Goal: Answer question/provide support: Share knowledge or assist other users

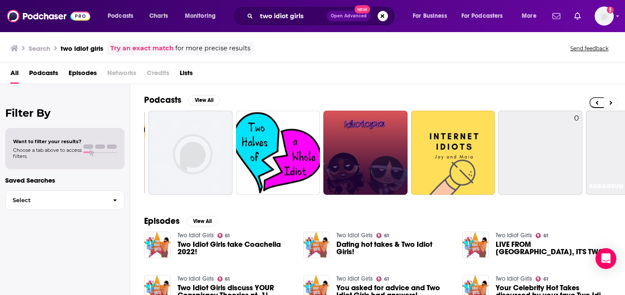
scroll to position [0, 244]
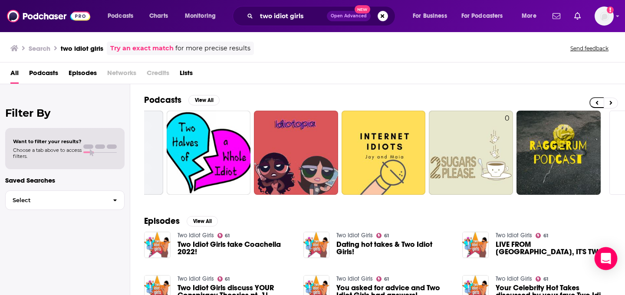
click at [605, 264] on div "Open Intercom Messenger" at bounding box center [605, 258] width 23 height 23
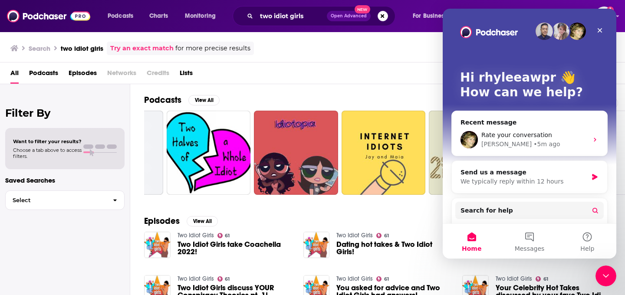
scroll to position [0, 0]
click at [521, 238] on button "Messages" at bounding box center [529, 241] width 58 height 35
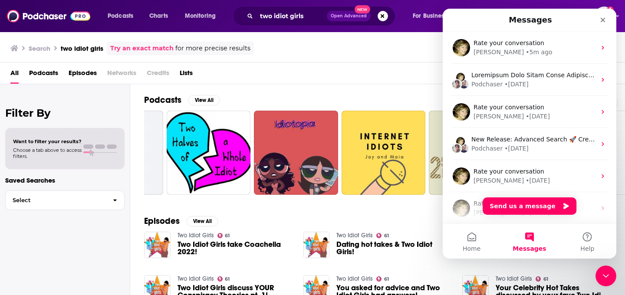
click at [529, 61] on div "Rate your conversation Barbara • 5m ago" at bounding box center [528, 48] width 173 height 32
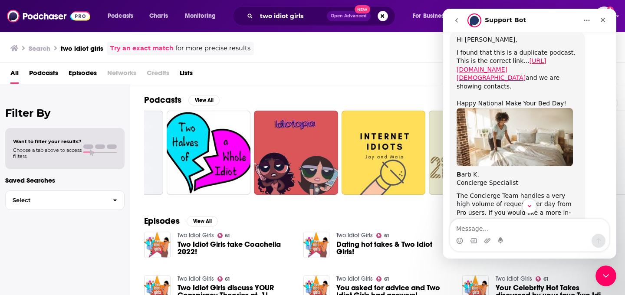
scroll to position [164, 0]
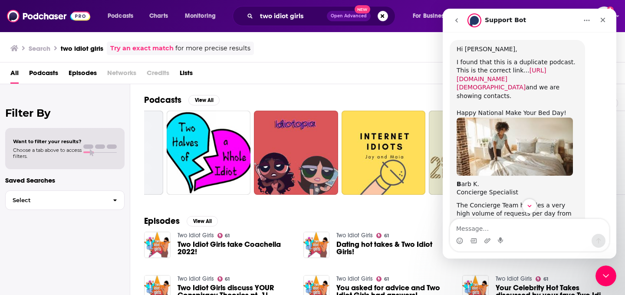
click at [499, 79] on link "[URL][DOMAIN_NAME][DEMOGRAPHIC_DATA]" at bounding box center [500, 79] width 89 height 24
click at [499, 72] on link "[URL][DOMAIN_NAME][DEMOGRAPHIC_DATA]" at bounding box center [500, 79] width 89 height 24
click at [521, 74] on link "[URL][DOMAIN_NAME][DEMOGRAPHIC_DATA]" at bounding box center [500, 79] width 89 height 24
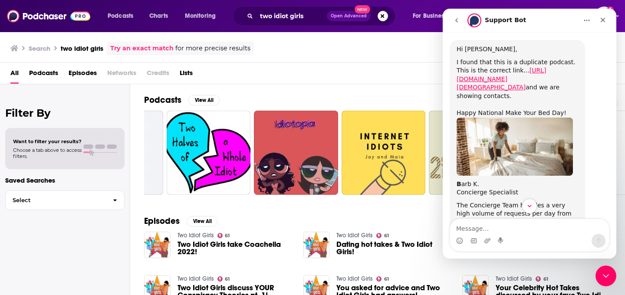
click at [524, 83] on div "I found that this is a duplicate podcast. This is the correct link... https://w…" at bounding box center [516, 79] width 121 height 43
click at [523, 80] on link "[URL][DOMAIN_NAME][DEMOGRAPHIC_DATA]" at bounding box center [500, 79] width 89 height 24
click at [523, 78] on link "[URL][DOMAIN_NAME][DEMOGRAPHIC_DATA]" at bounding box center [500, 79] width 89 height 24
drag, startPoint x: 577, startPoint y: 79, endPoint x: 471, endPoint y: 69, distance: 106.3
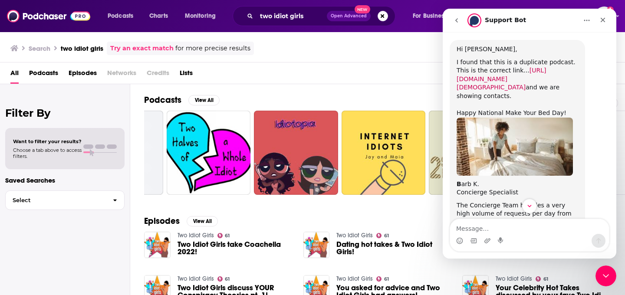
click at [472, 69] on div "I found that this is a duplicate podcast. This is the correct link... https://w…" at bounding box center [516, 79] width 121 height 43
copy link "[URL][DOMAIN_NAME][DEMOGRAPHIC_DATA]"
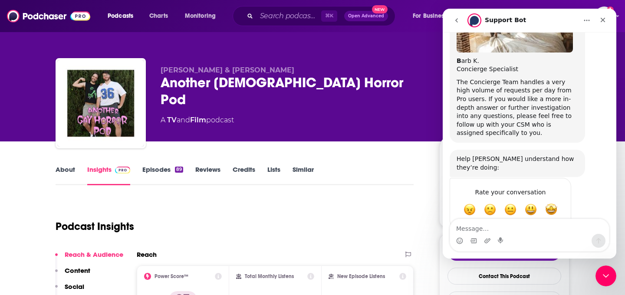
scroll to position [290, 0]
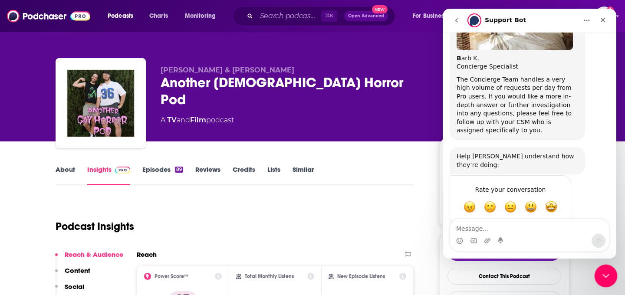
click at [606, 271] on icon "Close Intercom Messenger" at bounding box center [604, 274] width 10 height 10
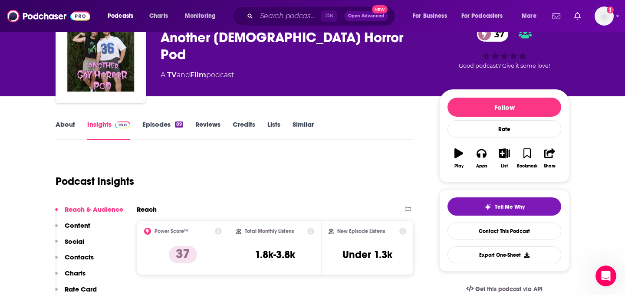
scroll to position [7, 0]
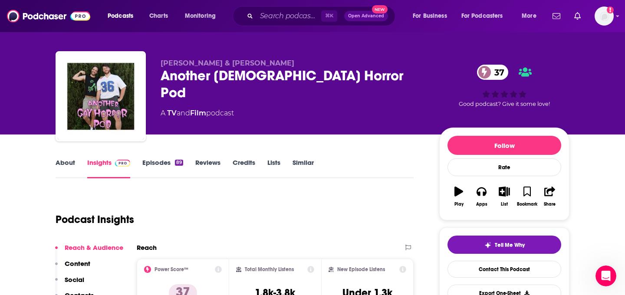
click at [65, 157] on div "About Insights Episodes 89 Reviews Credits Lists Similar" at bounding box center [235, 167] width 358 height 21
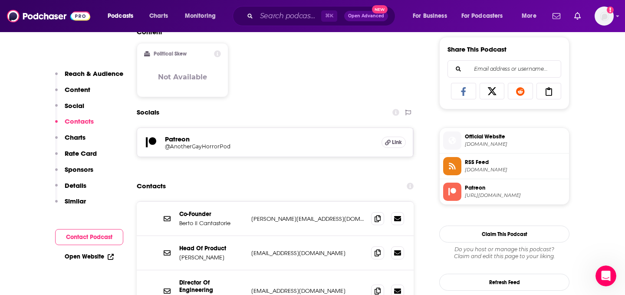
scroll to position [660, 0]
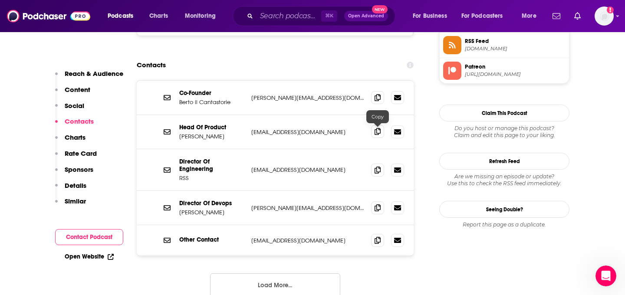
click at [380, 134] on span at bounding box center [377, 131] width 13 height 13
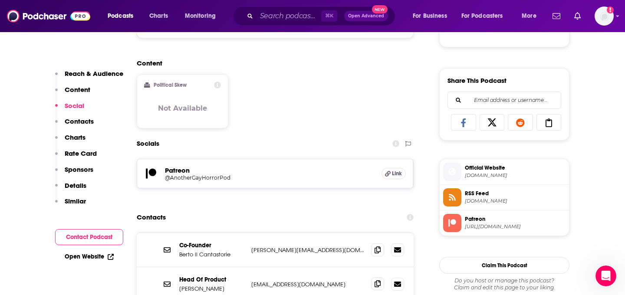
scroll to position [507, 0]
click at [394, 174] on span "Link" at bounding box center [397, 173] width 10 height 7
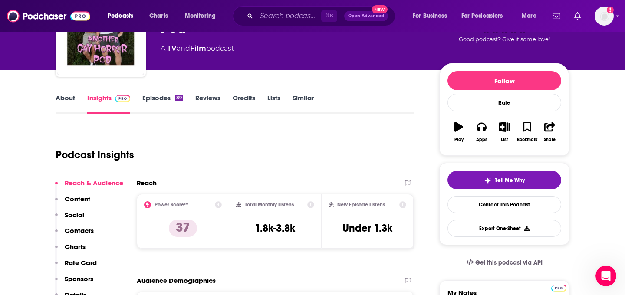
scroll to position [0, 0]
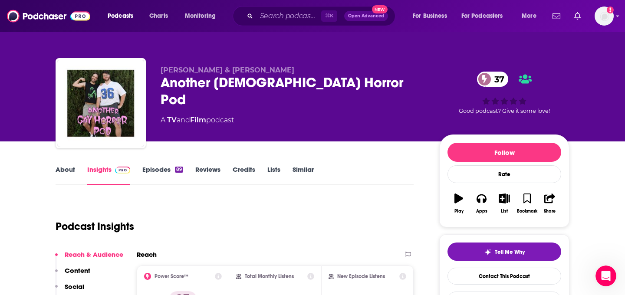
click at [296, 172] on link "Similar" at bounding box center [302, 175] width 21 height 20
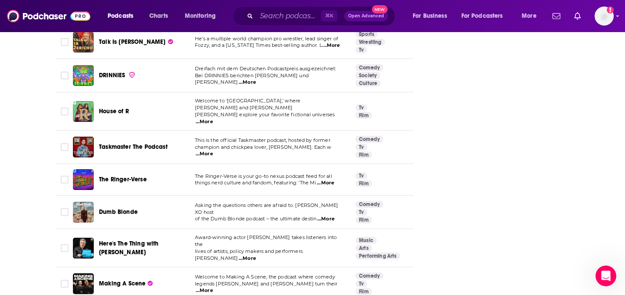
scroll to position [287, 0]
